Goal: Find specific page/section: Find specific page/section

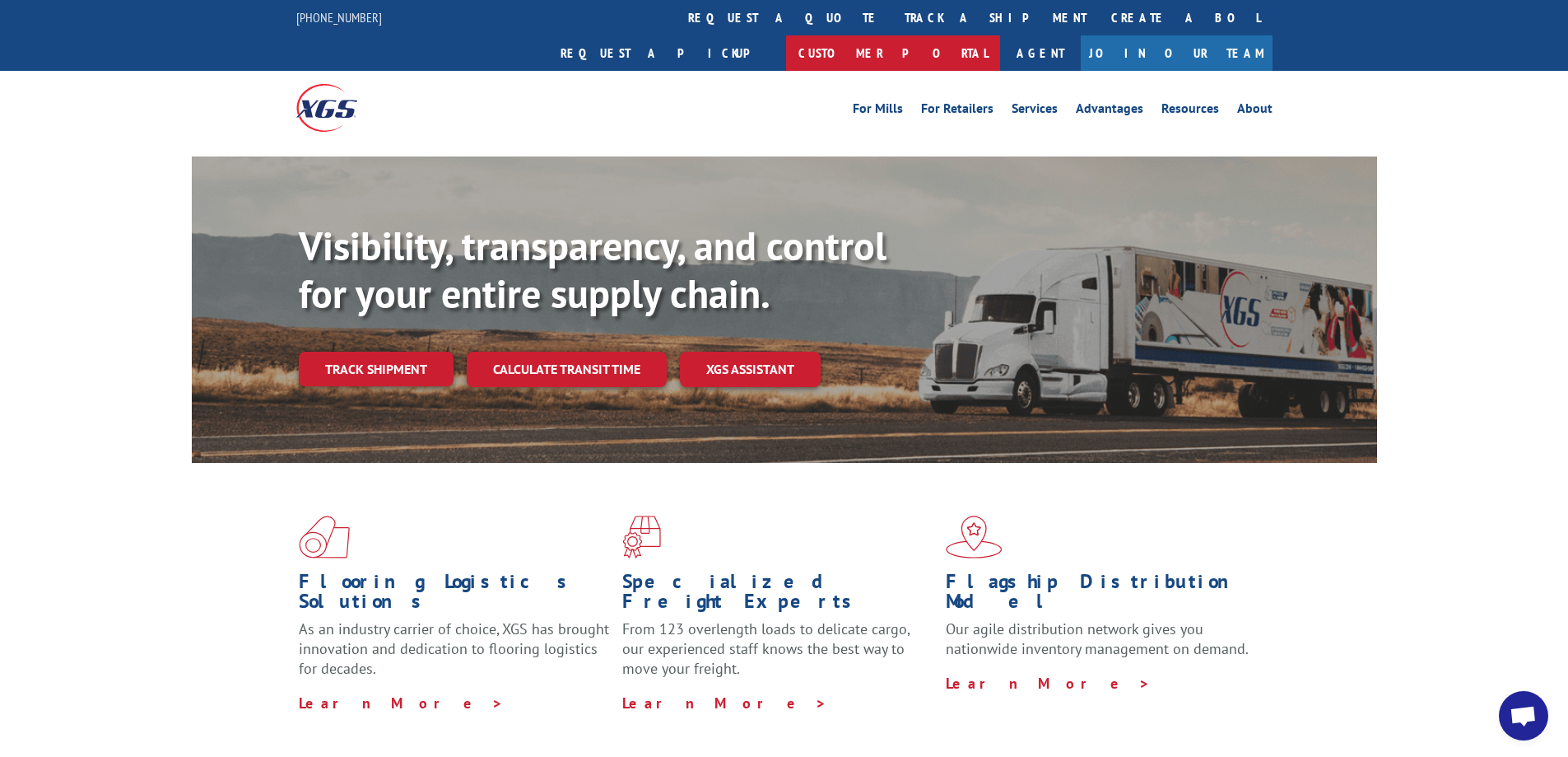
click at [1000, 35] on link "Customer Portal" at bounding box center [893, 52] width 214 height 35
